Goal: Find specific page/section: Find specific page/section

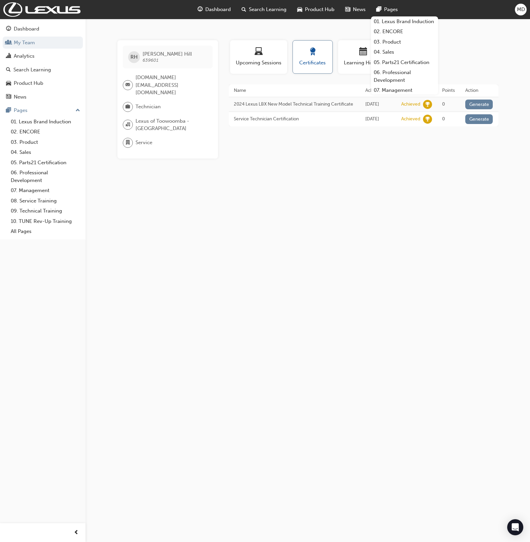
click at [319, 49] on div "button" at bounding box center [313, 53] width 30 height 10
click at [322, 175] on div "RH Ryan Hill 639601 training.tech@lexusoftoowoomba.com.au Technician Lexus of T…" at bounding box center [265, 271] width 530 height 542
